Goal: Task Accomplishment & Management: Manage account settings

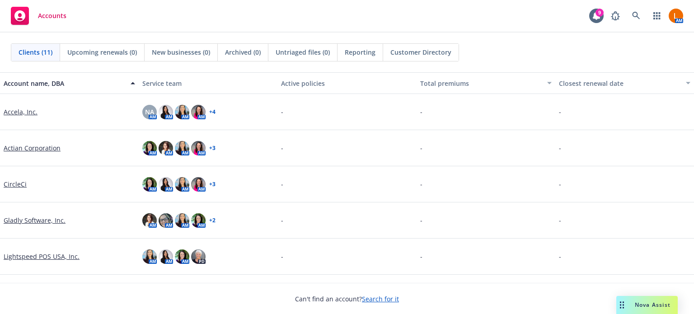
click at [14, 182] on link "CircleCi" at bounding box center [15, 183] width 23 height 9
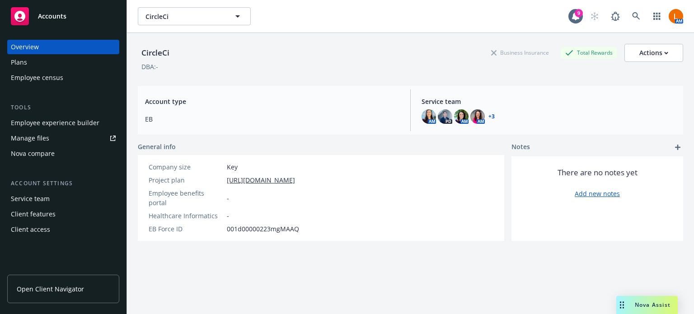
click at [57, 288] on span "Open Client Navigator" at bounding box center [50, 288] width 67 height 9
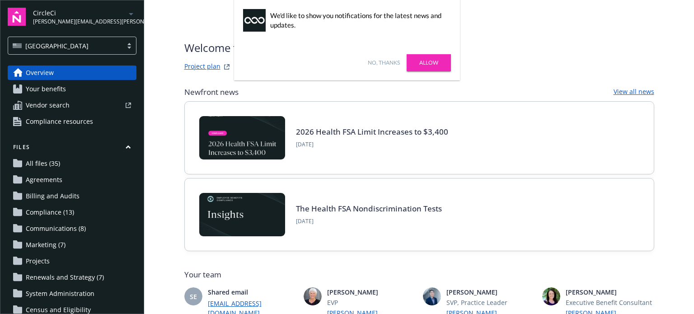
click at [432, 61] on link "Allow" at bounding box center [429, 62] width 44 height 17
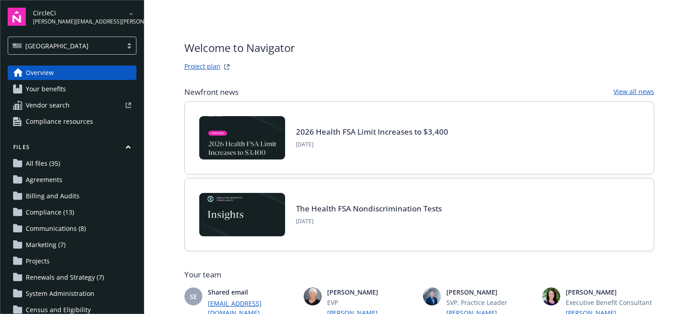
scroll to position [45, 0]
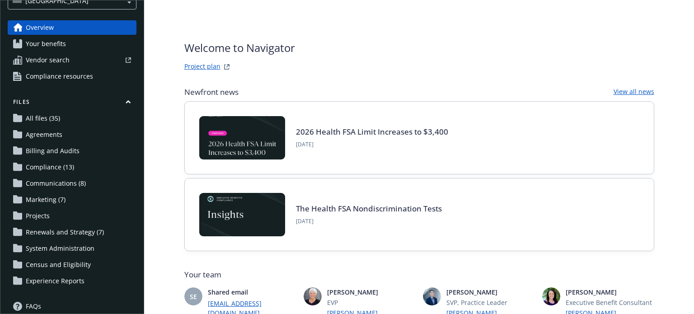
click at [65, 231] on span "Renewals and Strategy (7)" at bounding box center [65, 232] width 78 height 14
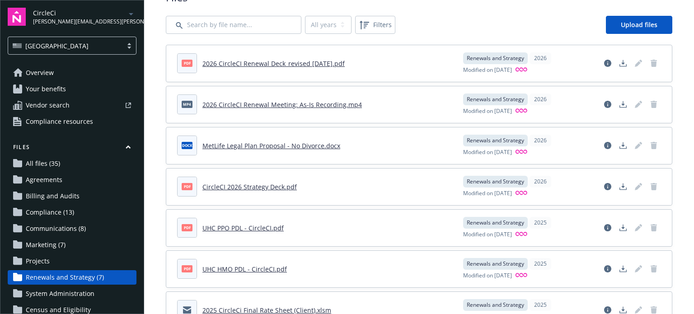
scroll to position [67, 0]
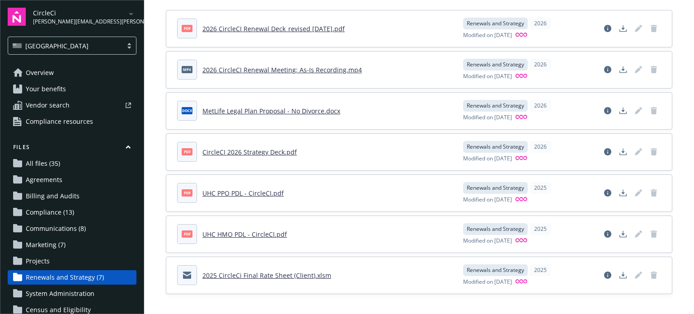
click at [684, 50] on div "Files All years 2026 2025 Filters Upload files pdf 2026 CircleCI Renewal Deck_r…" at bounding box center [419, 124] width 550 height 383
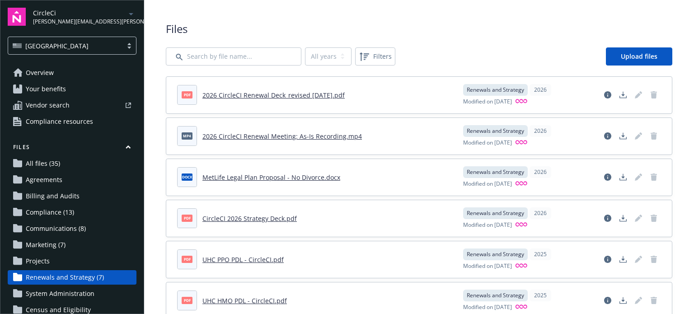
scroll to position [0, 0]
click at [641, 56] on span "Upload files" at bounding box center [639, 56] width 37 height 9
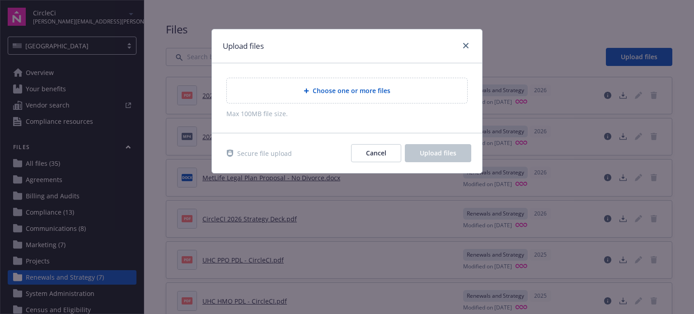
click at [341, 89] on span "Choose one or more files" at bounding box center [352, 90] width 78 height 9
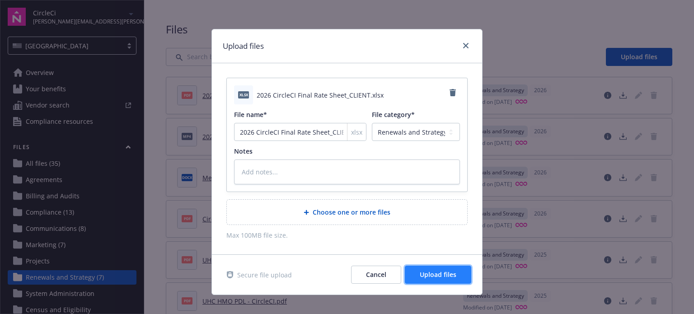
click at [425, 273] on span "Upload files" at bounding box center [438, 274] width 37 height 9
type textarea "x"
